Goal: Transaction & Acquisition: Purchase product/service

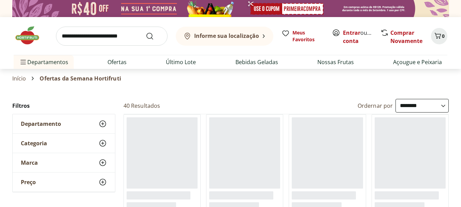
select select "**********"
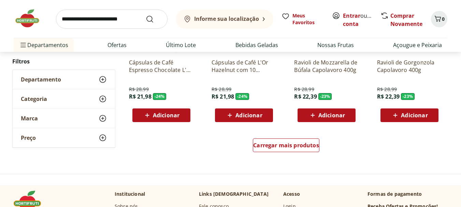
scroll to position [443, 0]
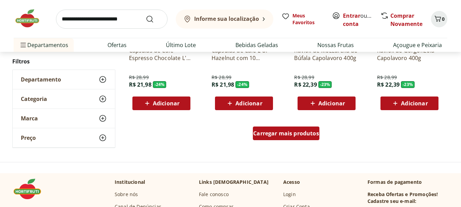
click at [293, 134] on span "Carregar mais produtos" at bounding box center [286, 133] width 66 height 5
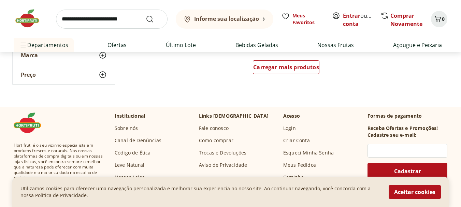
scroll to position [920, 0]
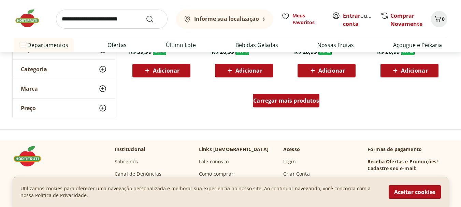
click at [266, 104] on div "Carregar mais produtos" at bounding box center [286, 101] width 66 height 14
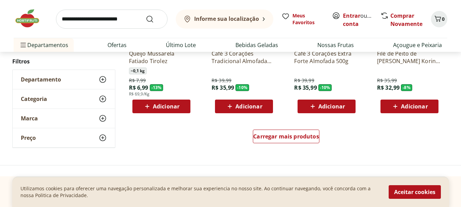
scroll to position [1329, 0]
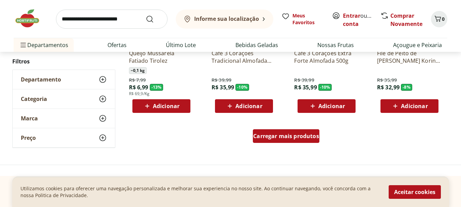
click at [290, 133] on span "Carregar mais produtos" at bounding box center [286, 135] width 66 height 5
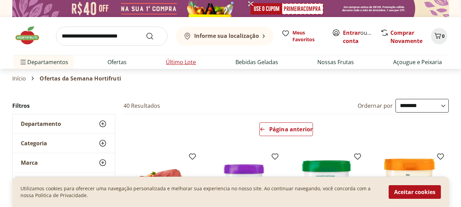
click at [173, 60] on link "Último Lote" at bounding box center [181, 62] width 30 height 8
select select "**********"
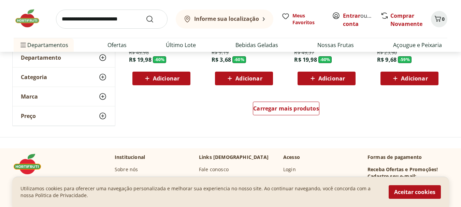
scroll to position [477, 0]
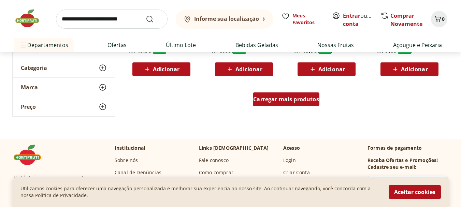
click at [275, 100] on span "Carregar mais produtos" at bounding box center [286, 98] width 66 height 5
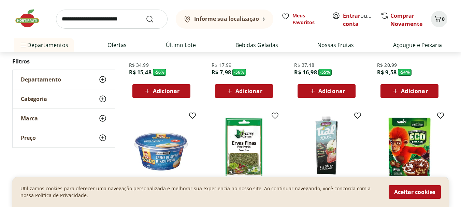
scroll to position [954, 0]
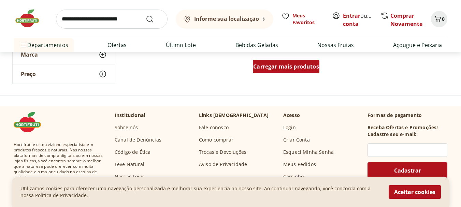
click at [289, 61] on div "Carregar mais produtos" at bounding box center [286, 67] width 66 height 14
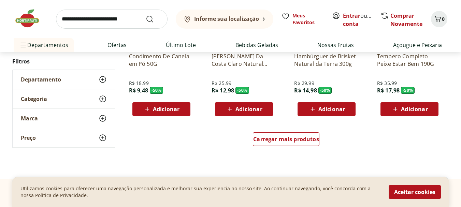
scroll to position [1329, 0]
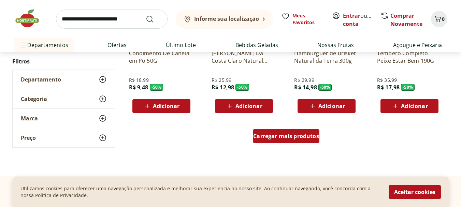
click at [272, 134] on span "Carregar mais produtos" at bounding box center [286, 135] width 66 height 5
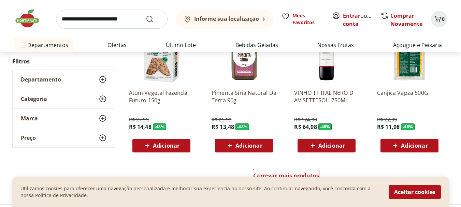
scroll to position [1773, 0]
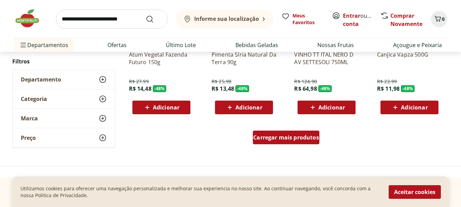
click at [307, 135] on span "Carregar mais produtos" at bounding box center [286, 137] width 66 height 5
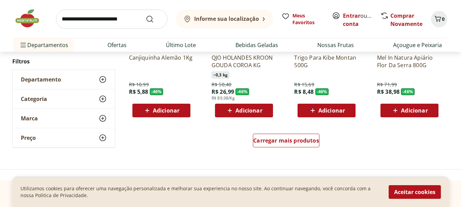
scroll to position [2250, 0]
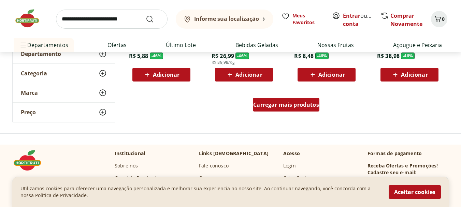
click at [286, 107] on span "Carregar mais produtos" at bounding box center [286, 104] width 66 height 5
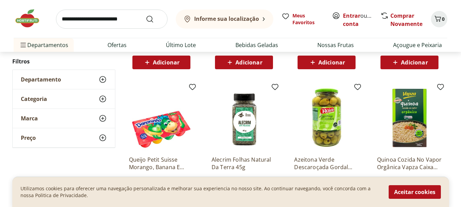
scroll to position [2659, 0]
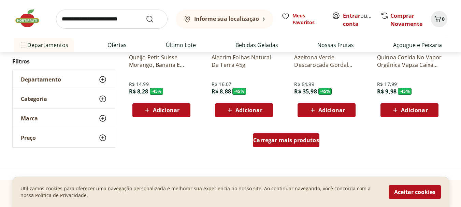
click at [288, 145] on div "Carregar mais produtos" at bounding box center [286, 140] width 66 height 14
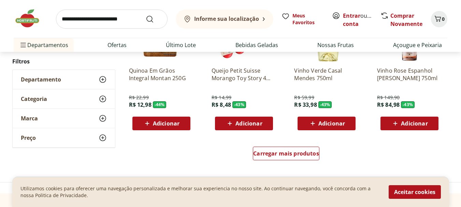
scroll to position [3102, 0]
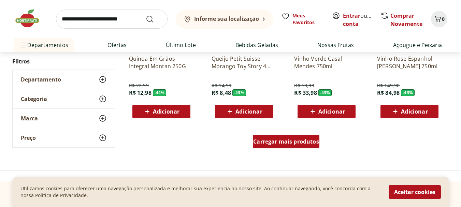
click at [276, 144] on span "Carregar mais produtos" at bounding box center [286, 141] width 66 height 5
